Goal: Book appointment/travel/reservation

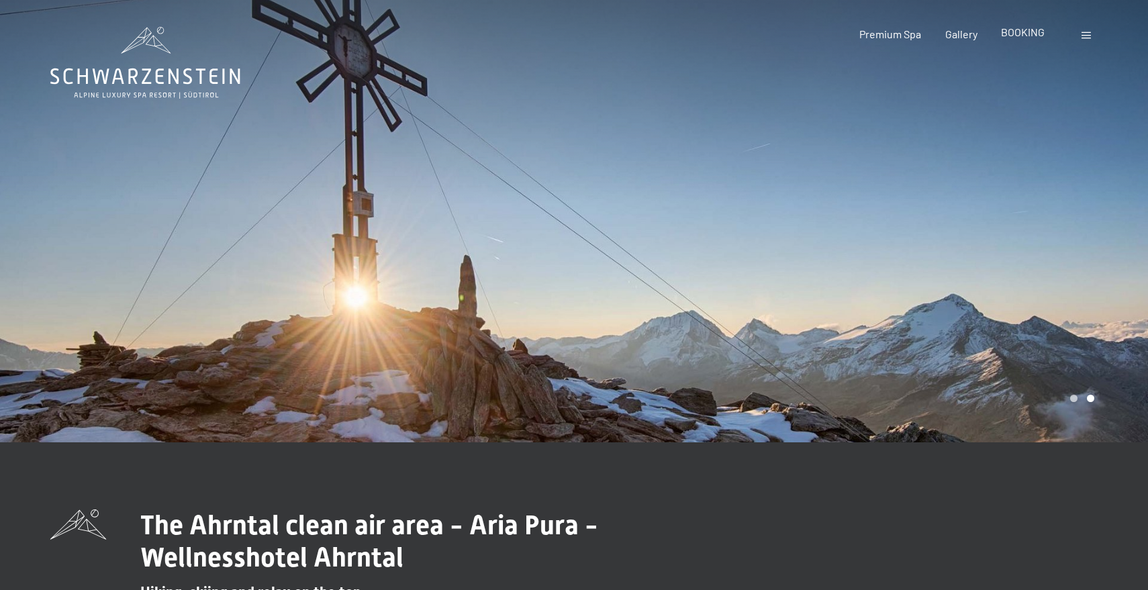
click at [1022, 32] on span "BOOKING" at bounding box center [1023, 32] width 44 height 13
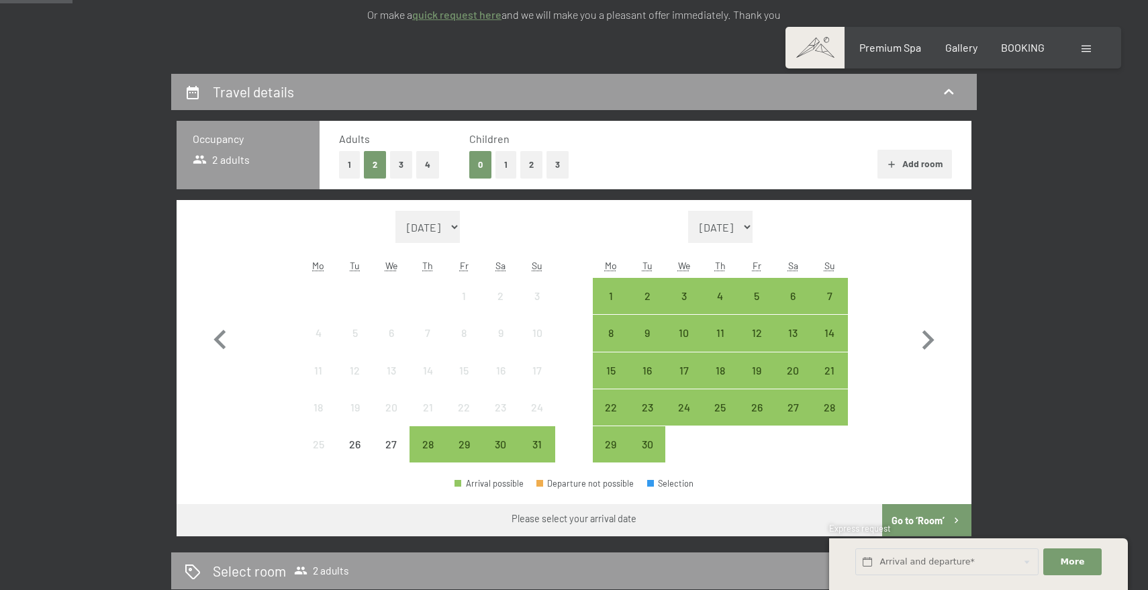
scroll to position [289, 0]
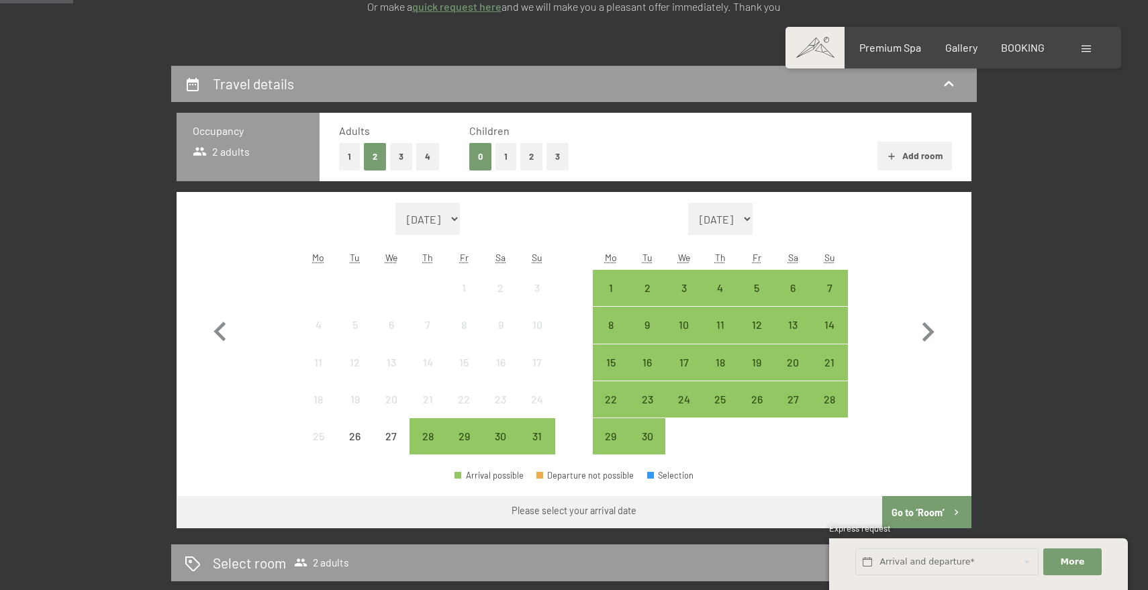
click at [510, 158] on button "1" at bounding box center [505, 157] width 21 height 28
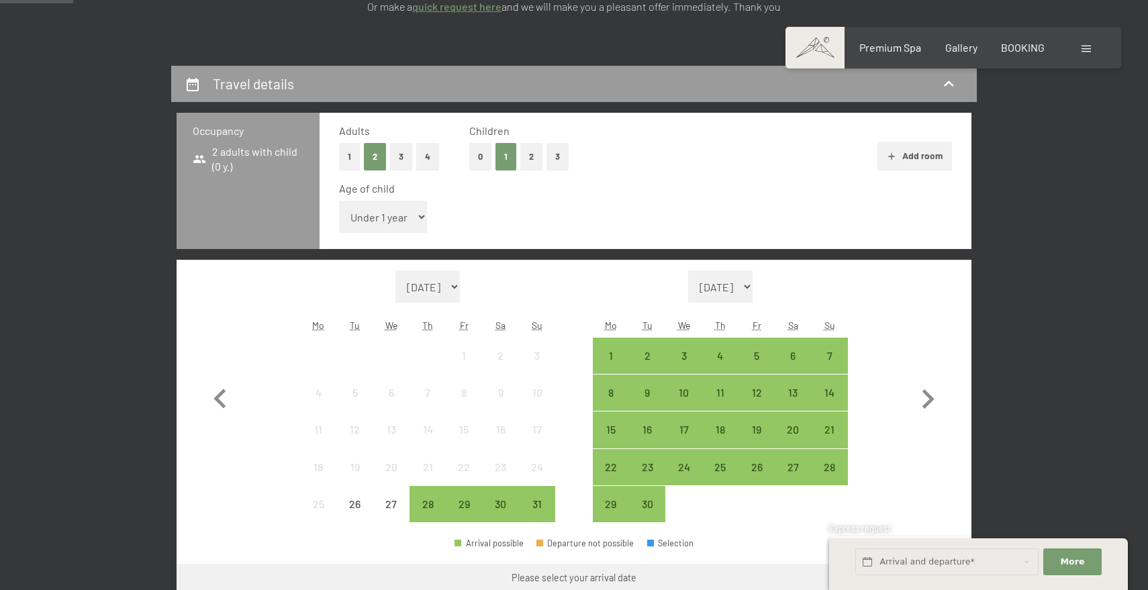
click at [416, 217] on select "Under 1 year 1 year 2 years 3 years 4 years 5 years 6 years 7 years 8 years 9 y…" at bounding box center [383, 217] width 88 height 32
select select "4"
click at [932, 397] on icon "button" at bounding box center [928, 398] width 12 height 19
select select "[DATE]"
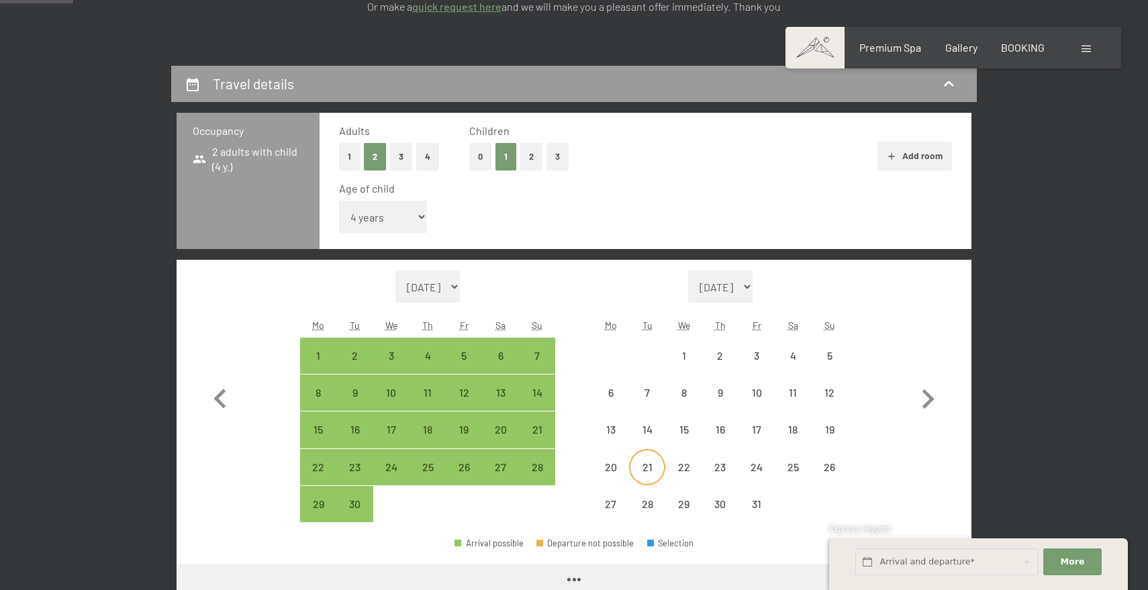
select select "[DATE]"
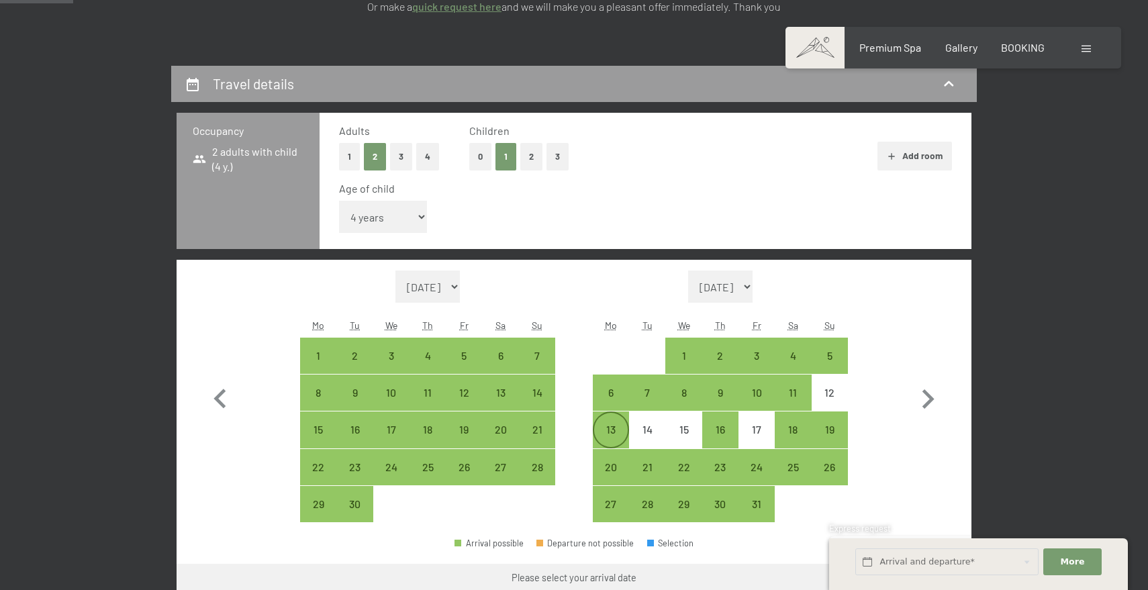
click at [616, 433] on div "13" at bounding box center [611, 441] width 34 height 34
select select "2025-09-01"
select select "2025-10-01"
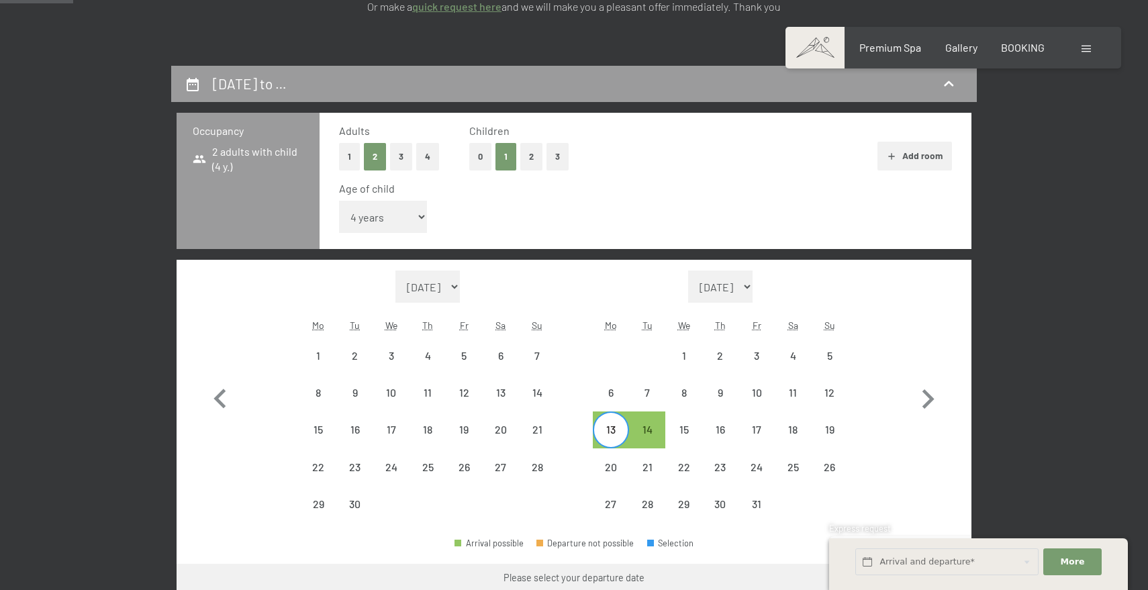
click at [614, 434] on div "13" at bounding box center [611, 441] width 34 height 34
select select "2025-09-01"
select select "2025-10-01"
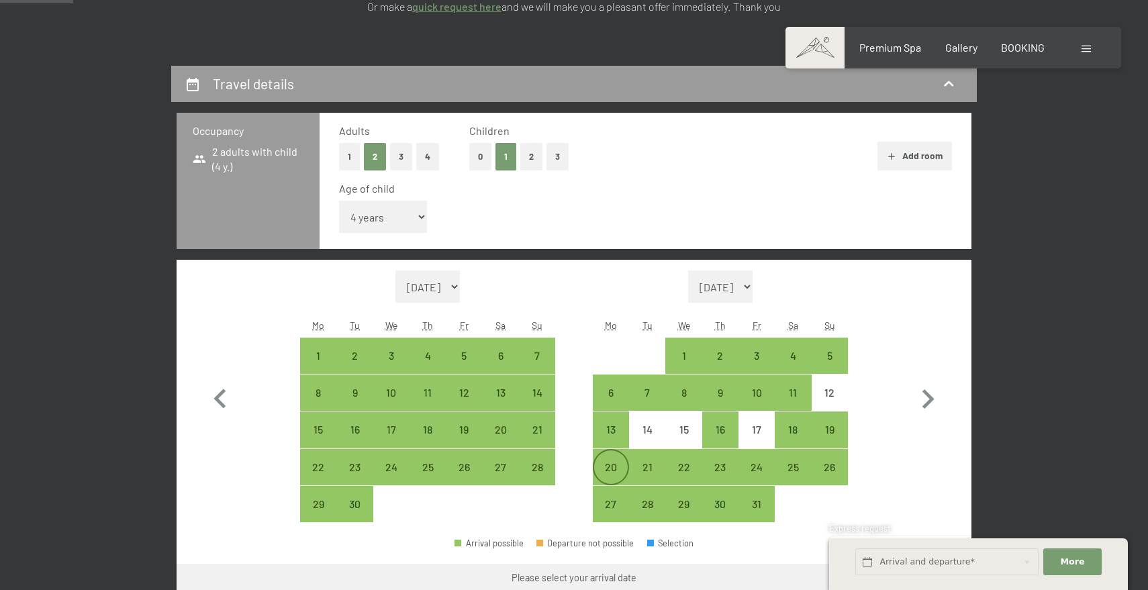
click at [614, 471] on div "20" at bounding box center [611, 479] width 34 height 34
select select "2025-09-01"
select select "2025-10-01"
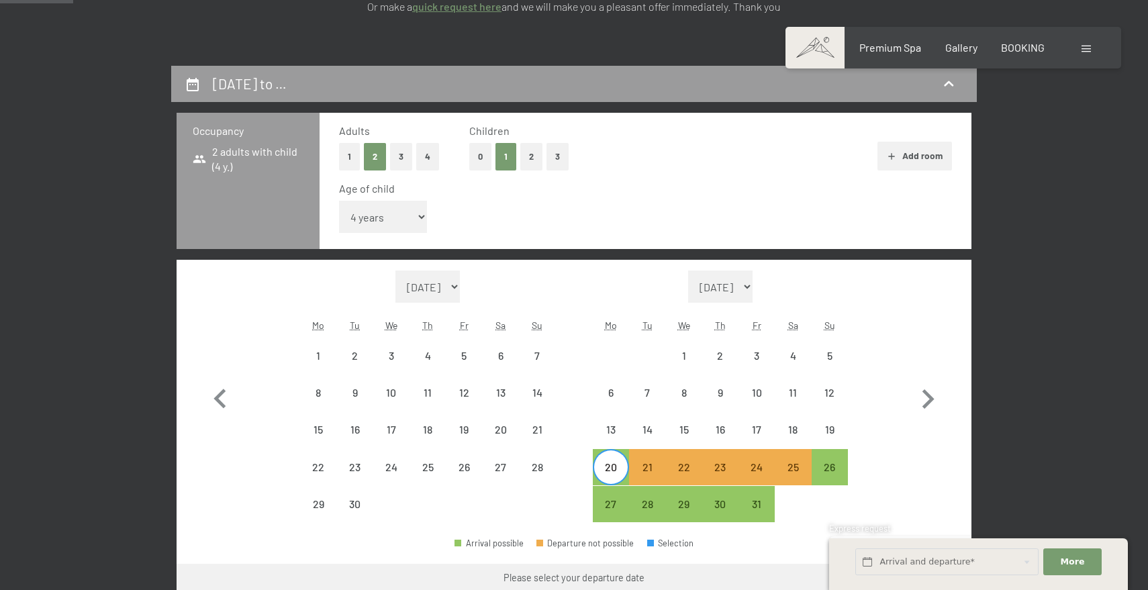
click at [619, 468] on div "20" at bounding box center [611, 479] width 34 height 34
select select "2025-09-01"
select select "2025-10-01"
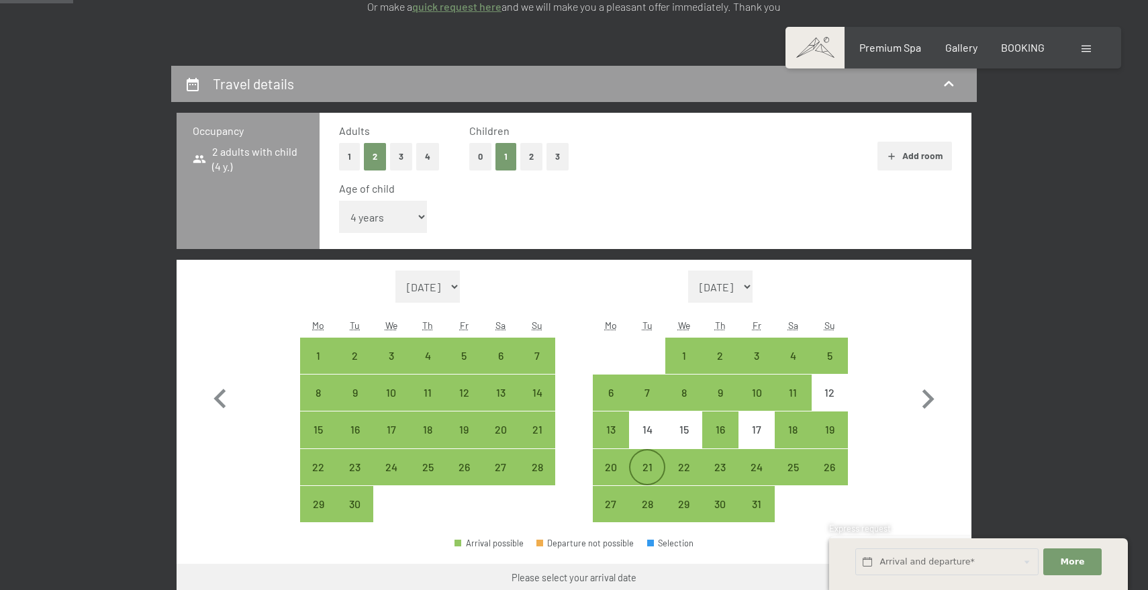
click at [646, 471] on div "21" at bounding box center [647, 479] width 34 height 34
select select "2025-09-01"
select select "2025-10-01"
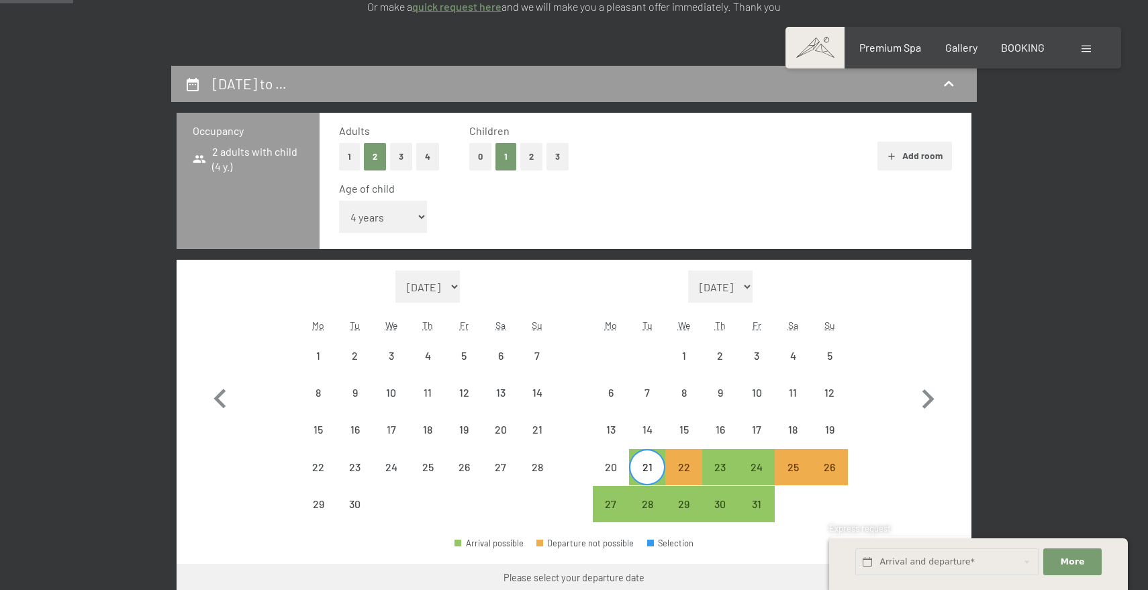
click at [647, 471] on div "21" at bounding box center [647, 479] width 34 height 34
select select "2025-09-01"
select select "2025-10-01"
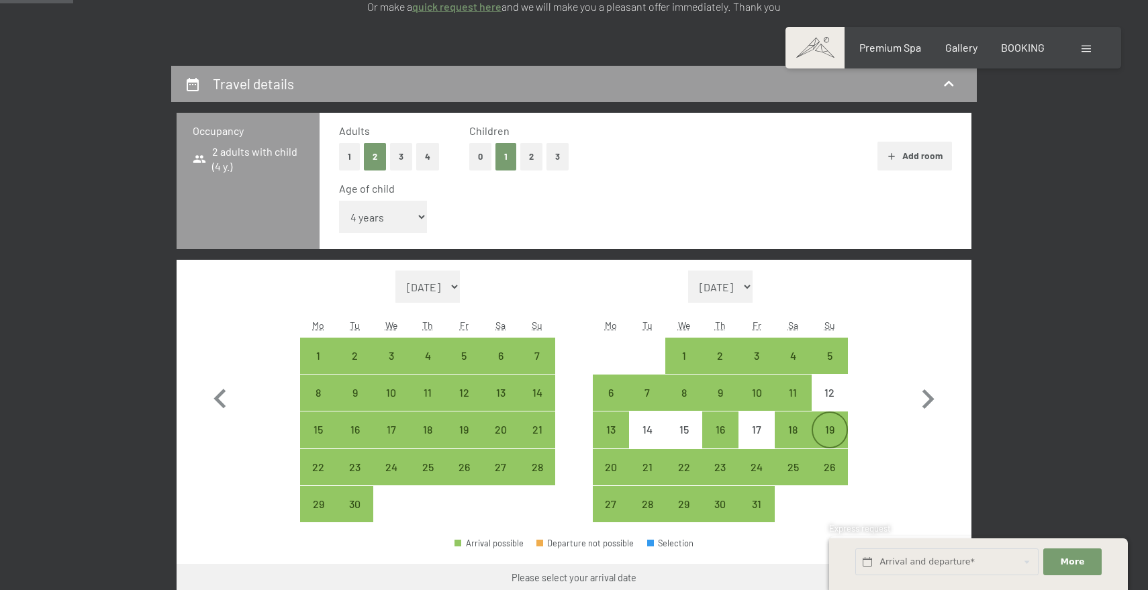
click at [833, 426] on div "19" at bounding box center [830, 441] width 34 height 34
select select "2025-09-01"
select select "2025-10-01"
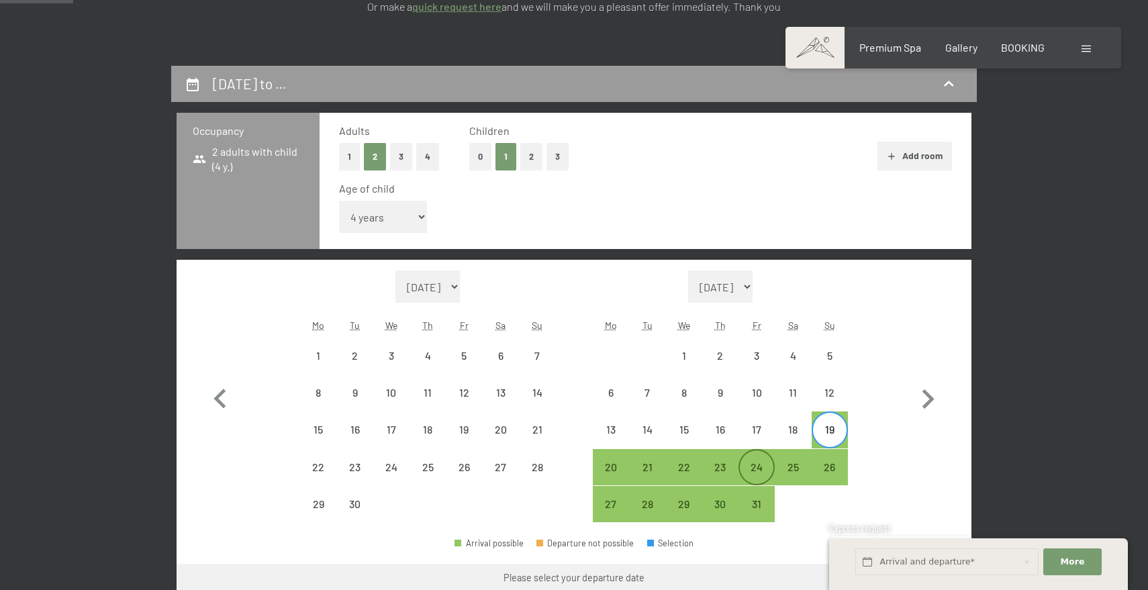
click at [757, 469] on div "24" at bounding box center [757, 479] width 34 height 34
select select "2025-09-01"
select select "2025-10-01"
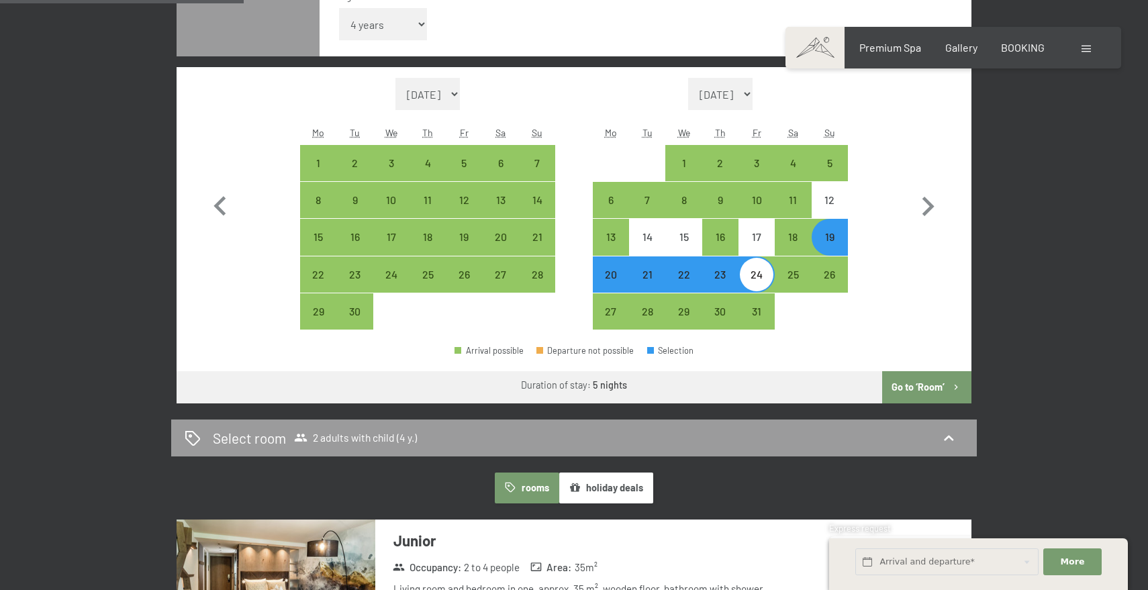
scroll to position [484, 0]
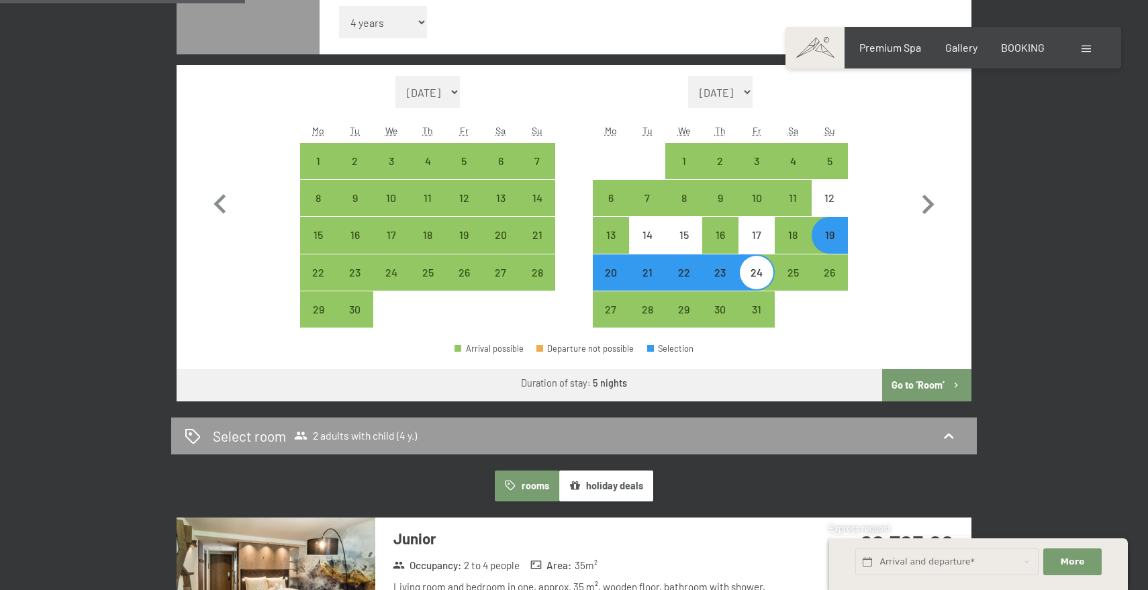
click at [922, 384] on button "Go to ‘Room’" at bounding box center [926, 385] width 89 height 32
select select "2025-09-01"
select select "2025-10-01"
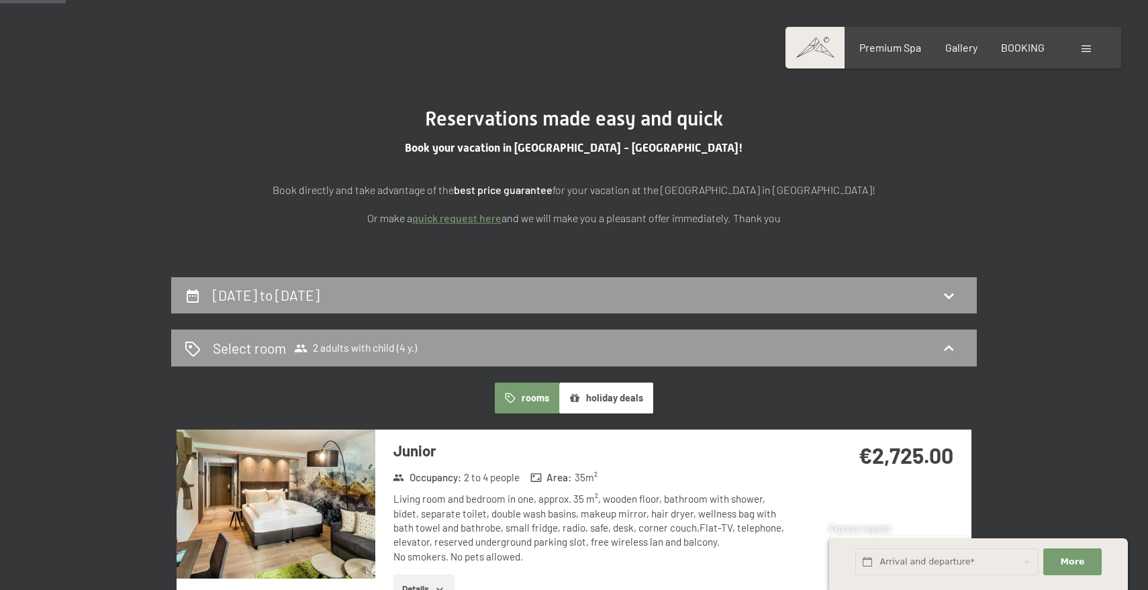
scroll to position [0, 0]
